Goal: Book appointment/travel/reservation

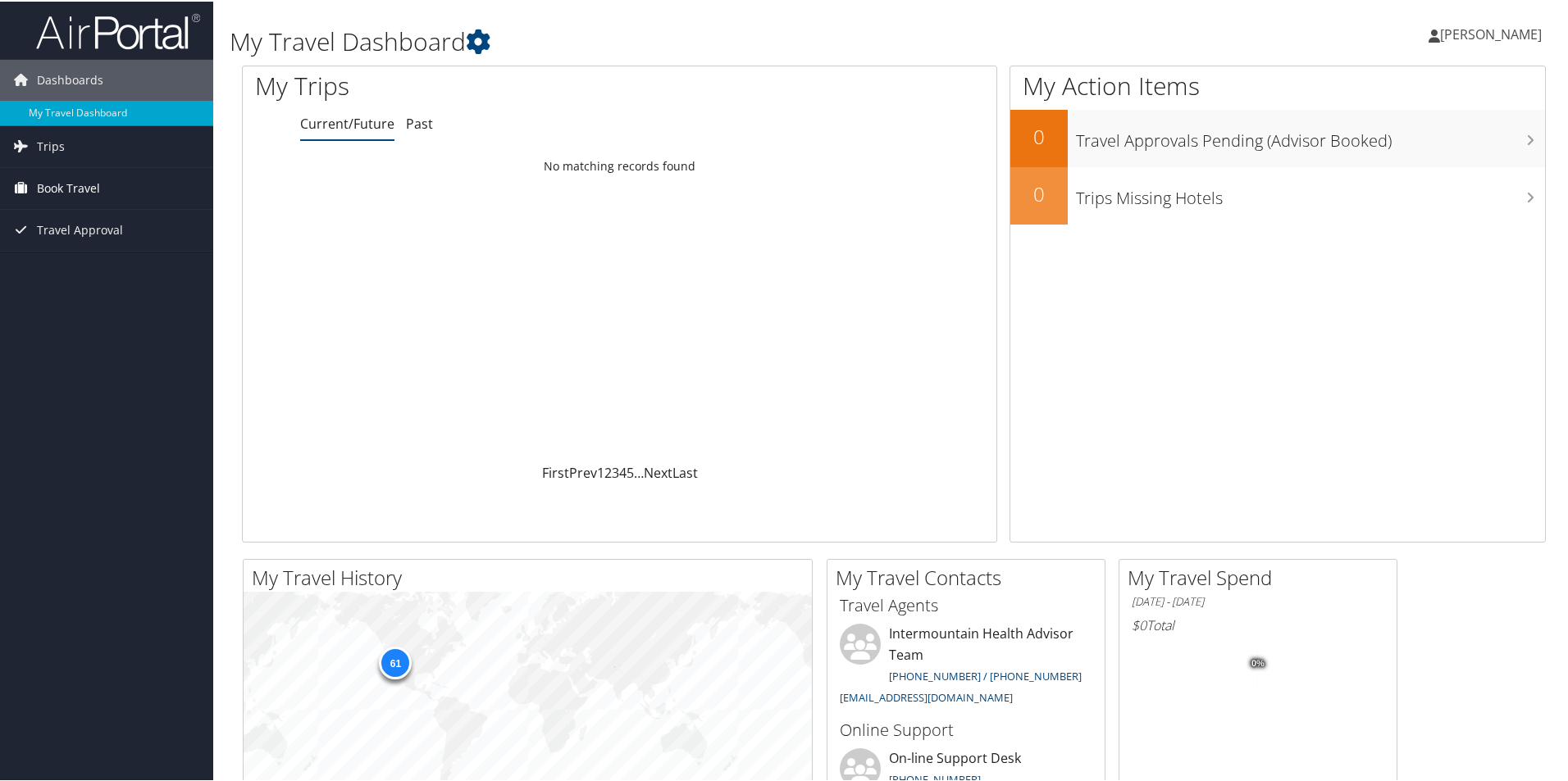
click at [57, 186] on span "Book Travel" at bounding box center [68, 187] width 63 height 41
click at [57, 268] on link "Book/Manage Online Trips" at bounding box center [106, 269] width 213 height 25
click at [68, 264] on link "Book/Manage Online Trips" at bounding box center [106, 269] width 213 height 25
